Goal: Entertainment & Leisure: Consume media (video, audio)

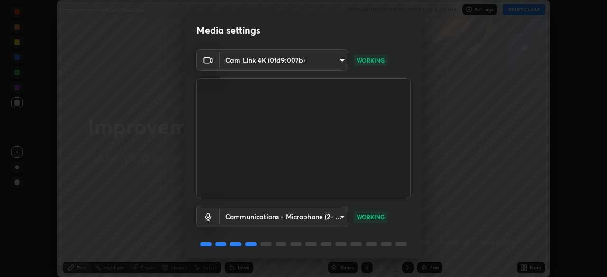
scroll to position [34, 0]
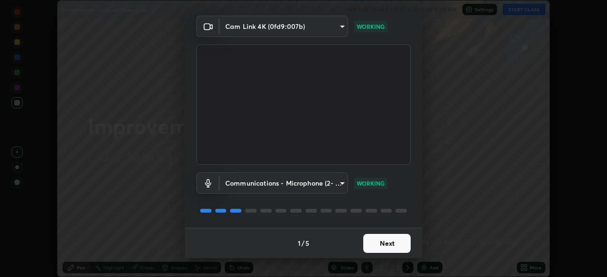
click at [383, 246] on button "Next" at bounding box center [386, 243] width 47 height 19
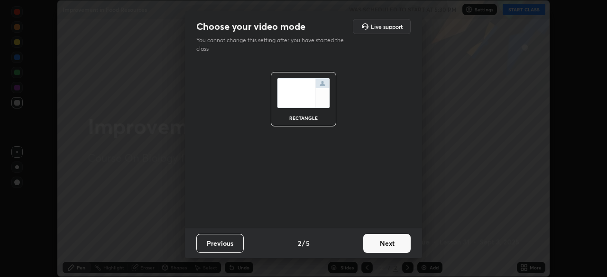
scroll to position [0, 0]
click at [391, 242] on button "Next" at bounding box center [386, 243] width 47 height 19
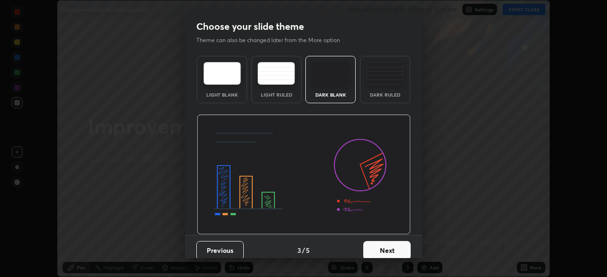
click at [397, 252] on button "Next" at bounding box center [386, 250] width 47 height 19
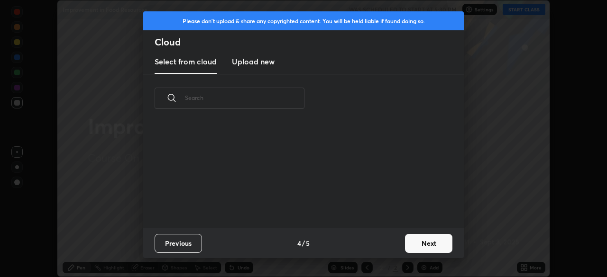
click at [429, 247] on button "Next" at bounding box center [428, 243] width 47 height 19
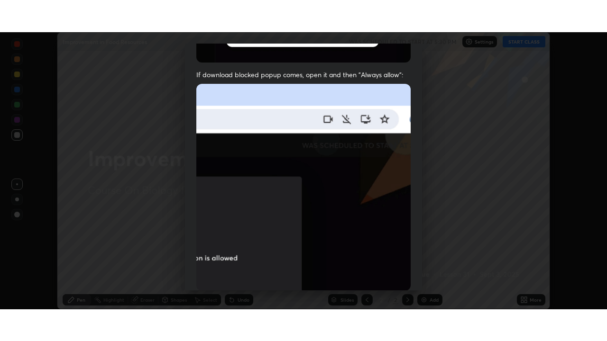
scroll to position [227, 0]
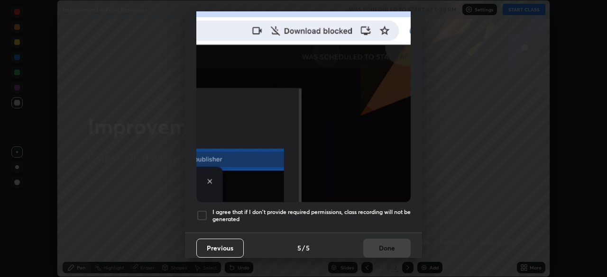
click at [201, 213] on div at bounding box center [201, 215] width 11 height 11
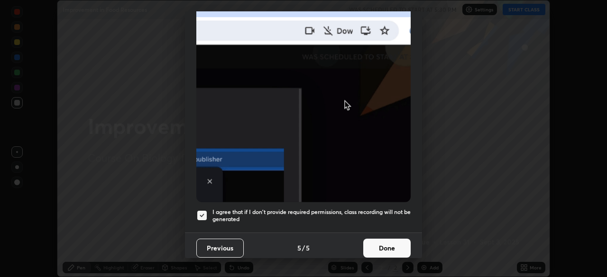
click at [394, 244] on button "Done" at bounding box center [386, 248] width 47 height 19
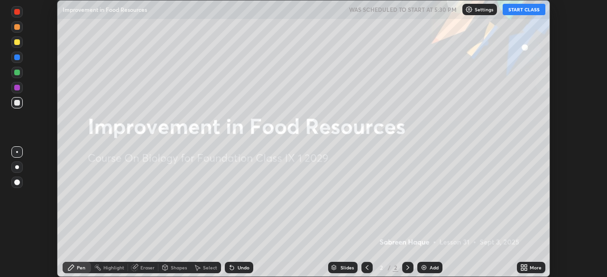
click at [525, 266] on icon at bounding box center [525, 266] width 2 height 2
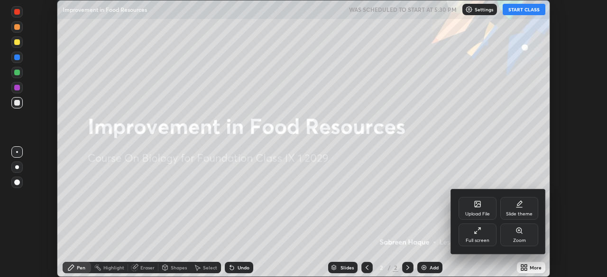
click at [470, 236] on div "Full screen" at bounding box center [477, 235] width 38 height 23
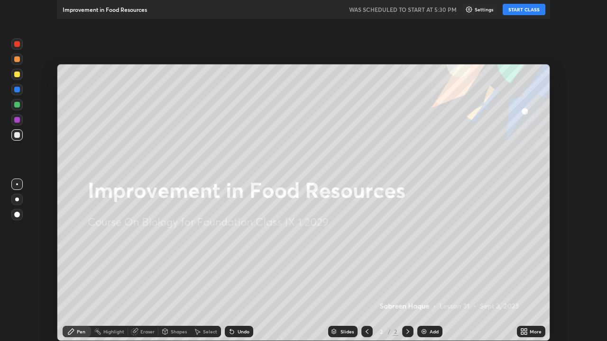
scroll to position [341, 607]
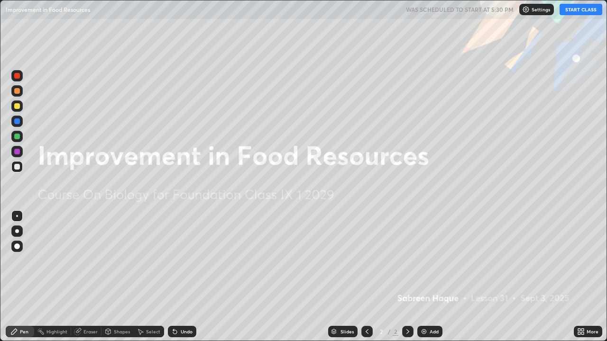
click at [421, 277] on img at bounding box center [424, 332] width 8 height 8
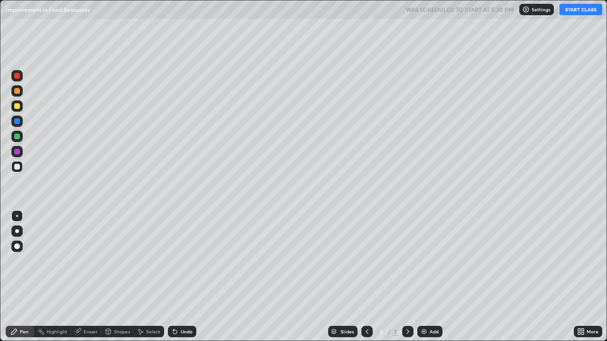
click at [570, 14] on button "START CLASS" at bounding box center [580, 9] width 43 height 11
click at [15, 106] on div at bounding box center [17, 106] width 6 height 6
